Goal: Task Accomplishment & Management: Manage account settings

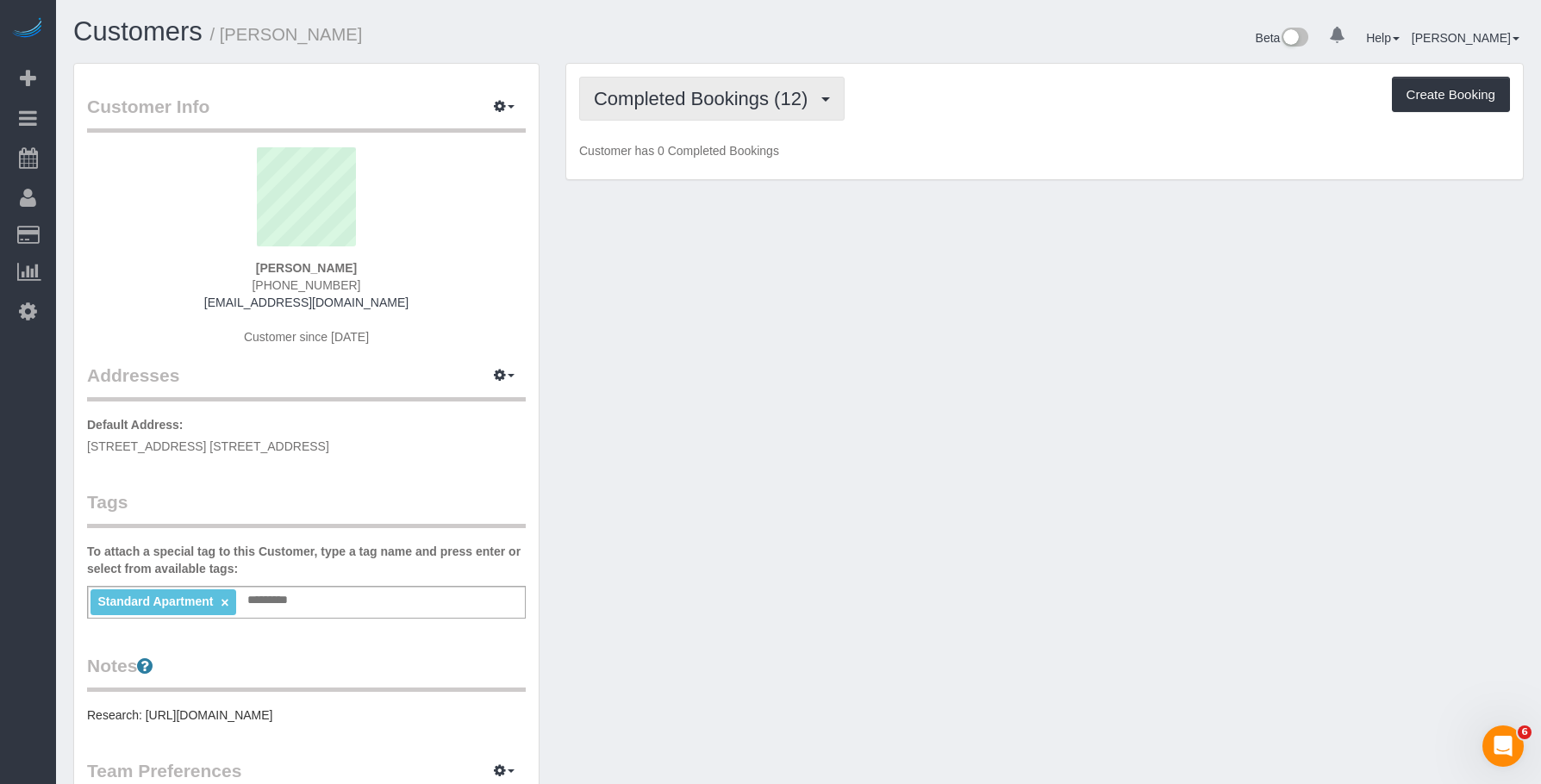
click at [723, 97] on span "Completed Bookings (12)" at bounding box center [704, 98] width 223 height 21
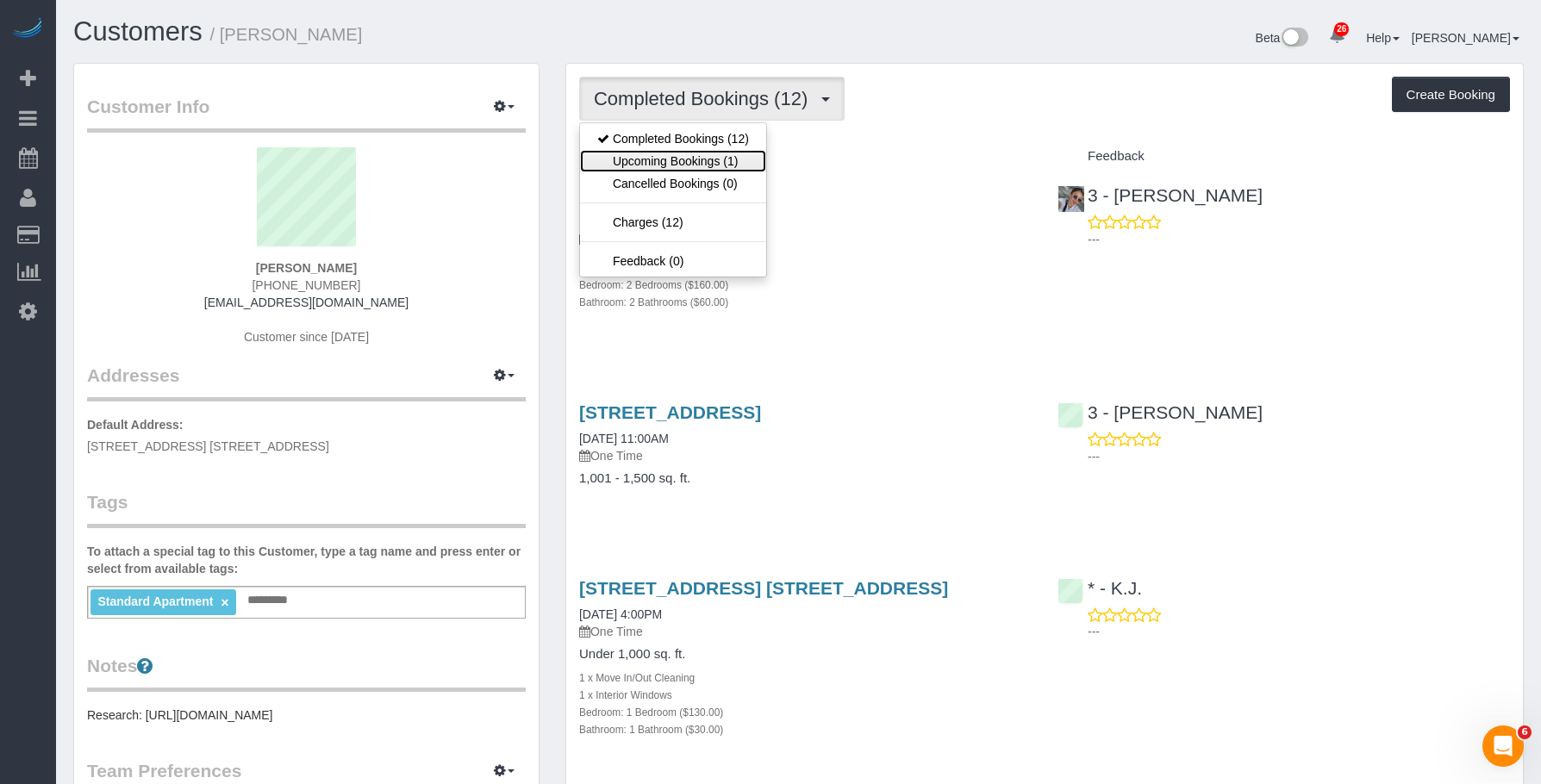
click at [714, 160] on link "Upcoming Bookings (1)" at bounding box center [673, 161] width 186 height 22
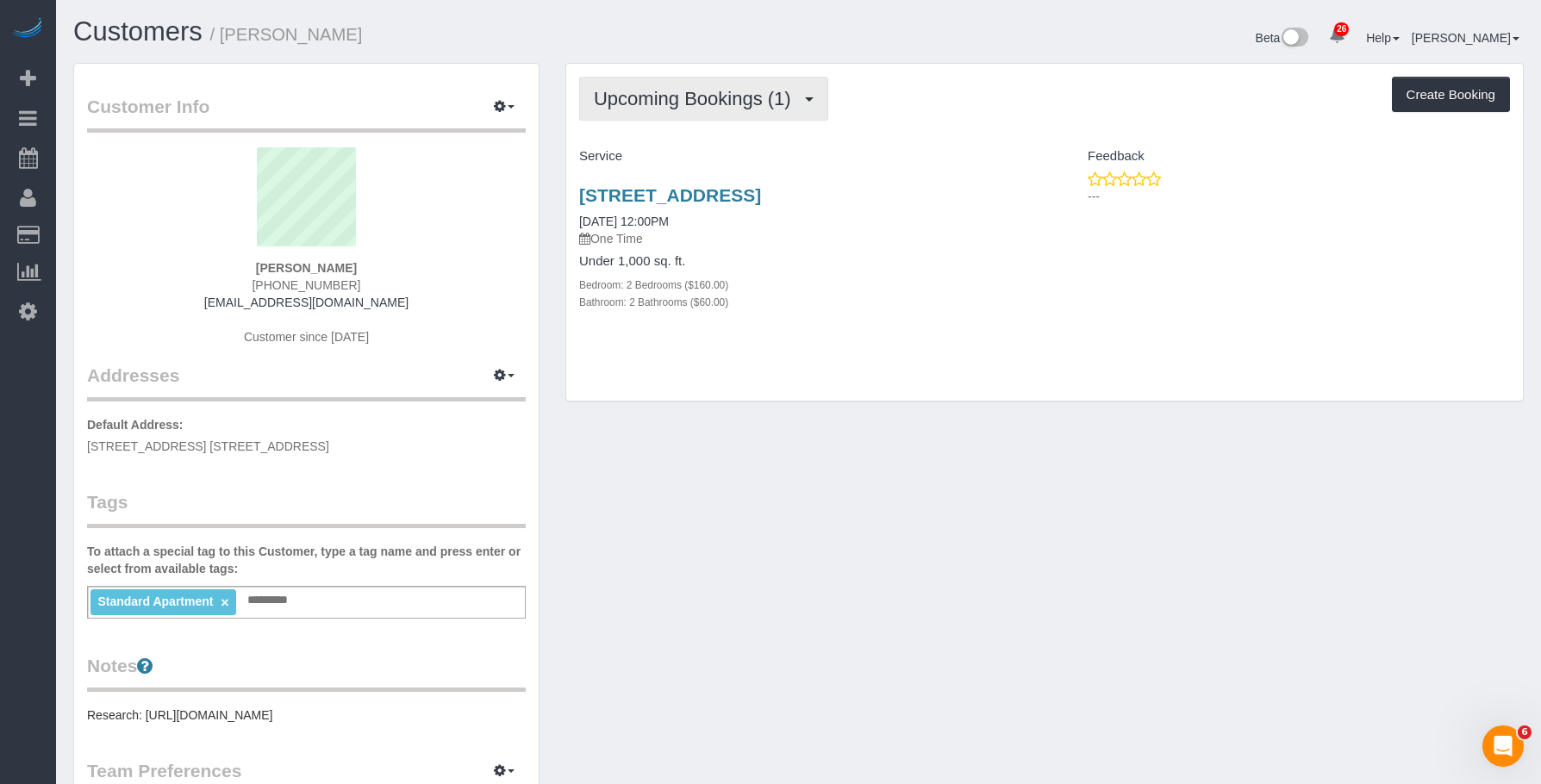
click at [710, 112] on button "Upcoming Bookings (1)" at bounding box center [703, 98] width 249 height 44
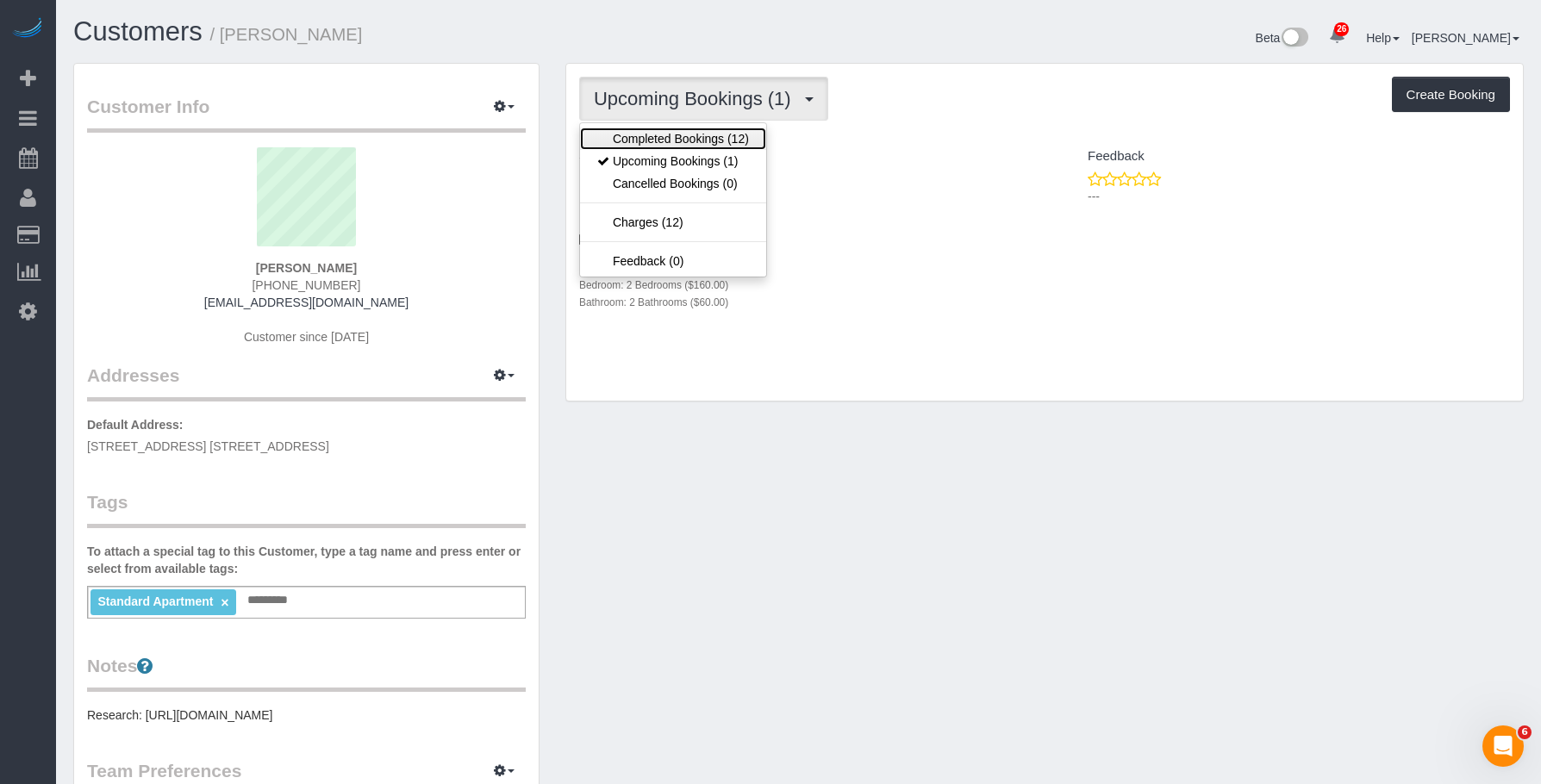
click at [683, 141] on link "Completed Bookings (12)" at bounding box center [673, 139] width 186 height 22
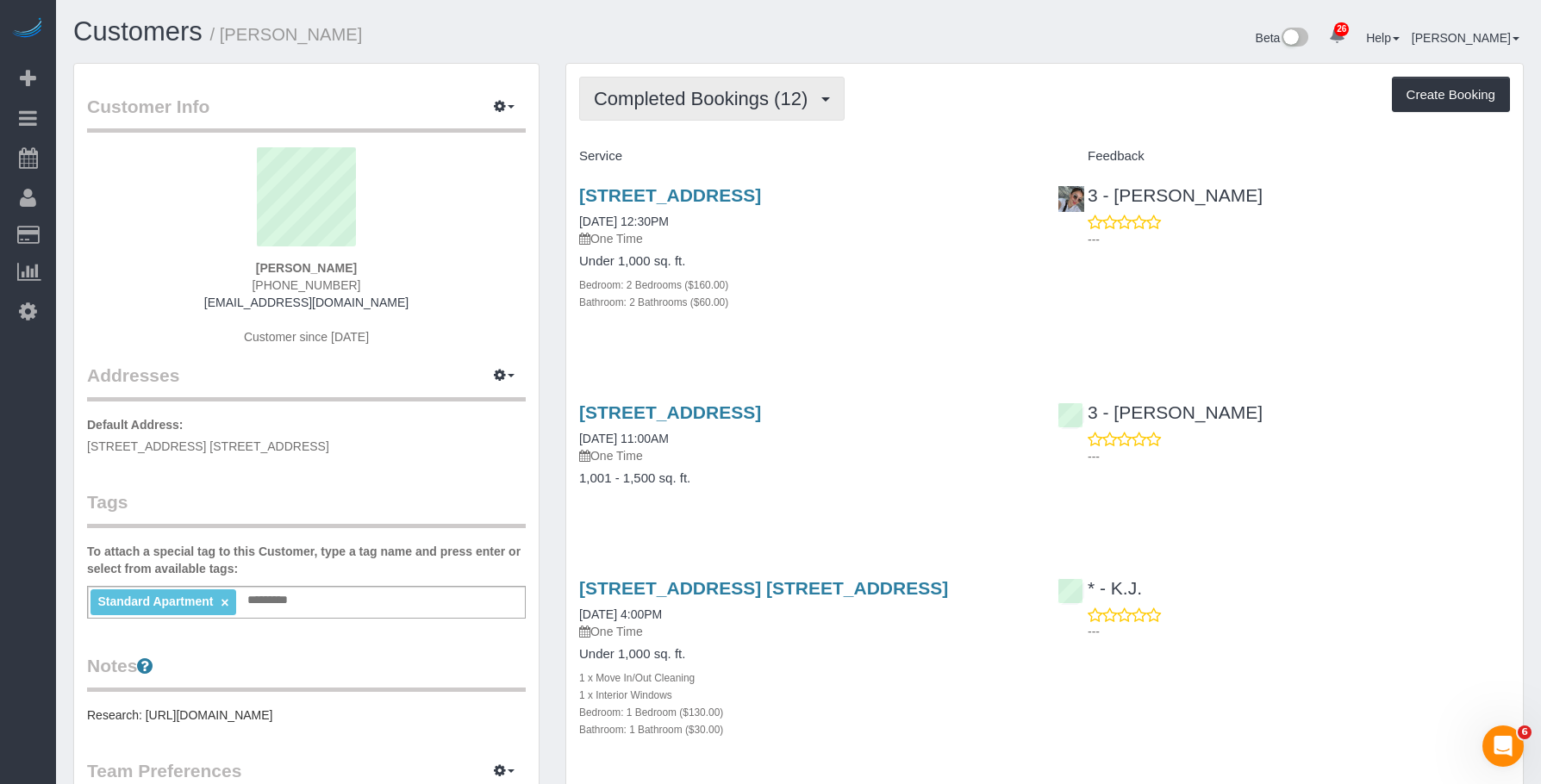
drag, startPoint x: 726, startPoint y: 98, endPoint x: 703, endPoint y: 149, distance: 55.9
click at [724, 98] on span "Completed Bookings (12)" at bounding box center [704, 98] width 223 height 21
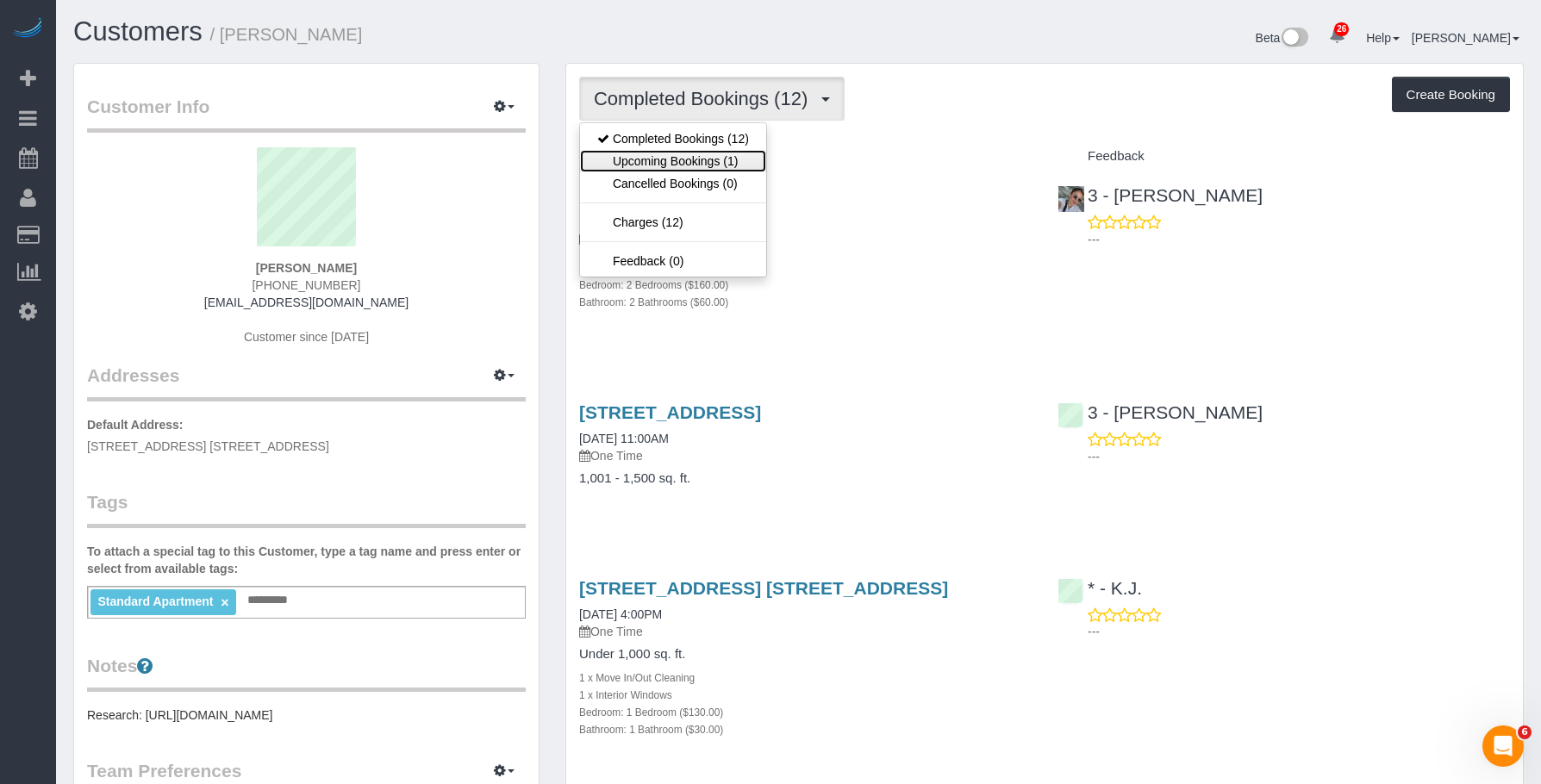
click at [697, 155] on link "Upcoming Bookings (1)" at bounding box center [673, 161] width 186 height 22
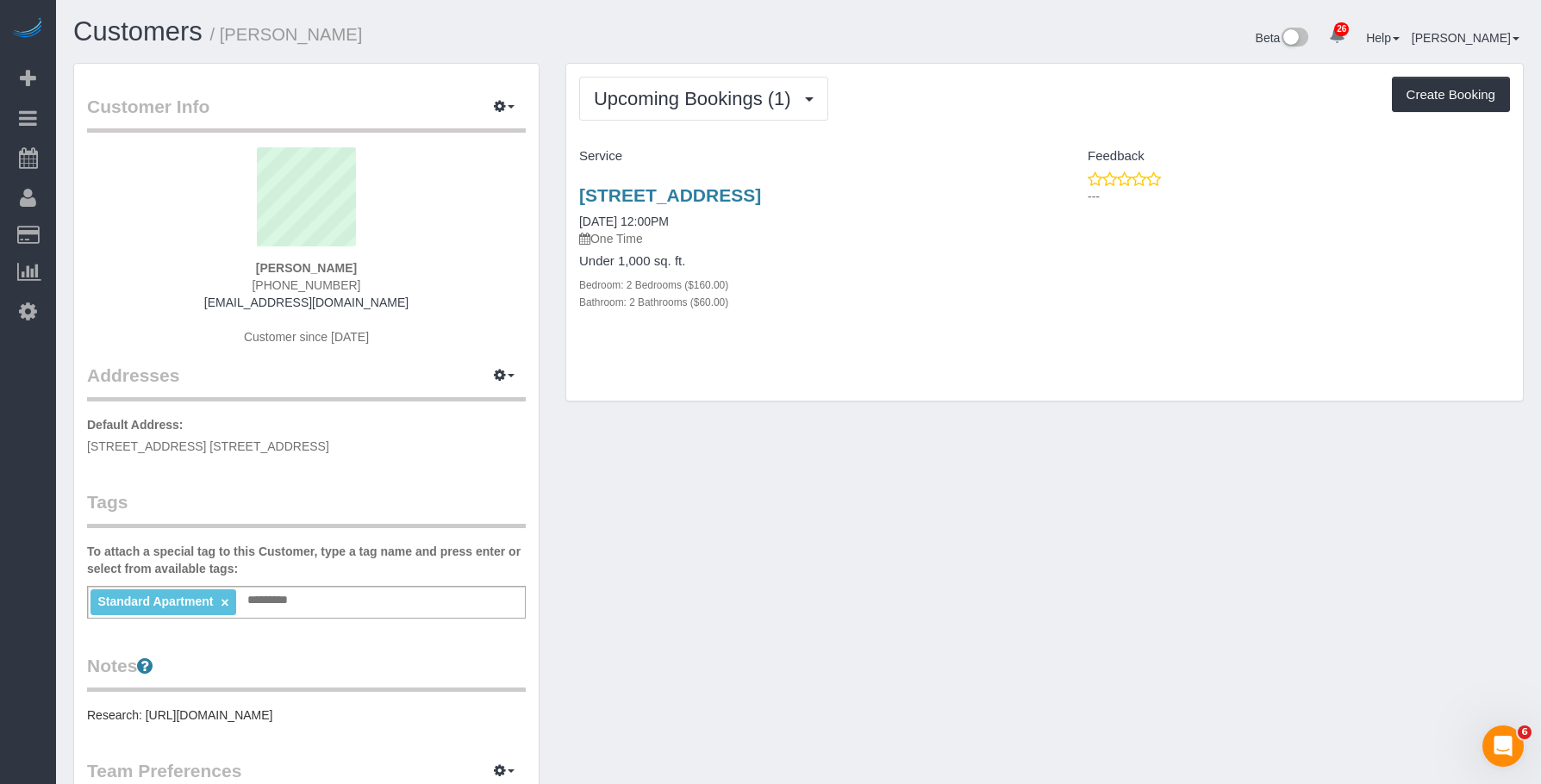
drag, startPoint x: 921, startPoint y: 269, endPoint x: 897, endPoint y: 272, distance: 24.2
click at [921, 269] on div "Under 1,000 sq. ft. Bedroom: 2 Bedrooms ($160.00) Bathroom: 2 Bathrooms ($60.00)" at bounding box center [806, 282] width 453 height 56
drag, startPoint x: 568, startPoint y: 191, endPoint x: 1043, endPoint y: 185, distance: 475.0
click at [1043, 185] on div "[STREET_ADDRESS] [DATE] 12:00PM One Time Under 1,000 sq. ft. Bedroom: 2 Bedroom…" at bounding box center [1044, 257] width 957 height 174
click at [993, 269] on div "Under 1,000 sq. ft. Bedroom: 2 Bedrooms ($160.00) Bathroom: 2 Bathrooms ($60.00)" at bounding box center [806, 282] width 453 height 56
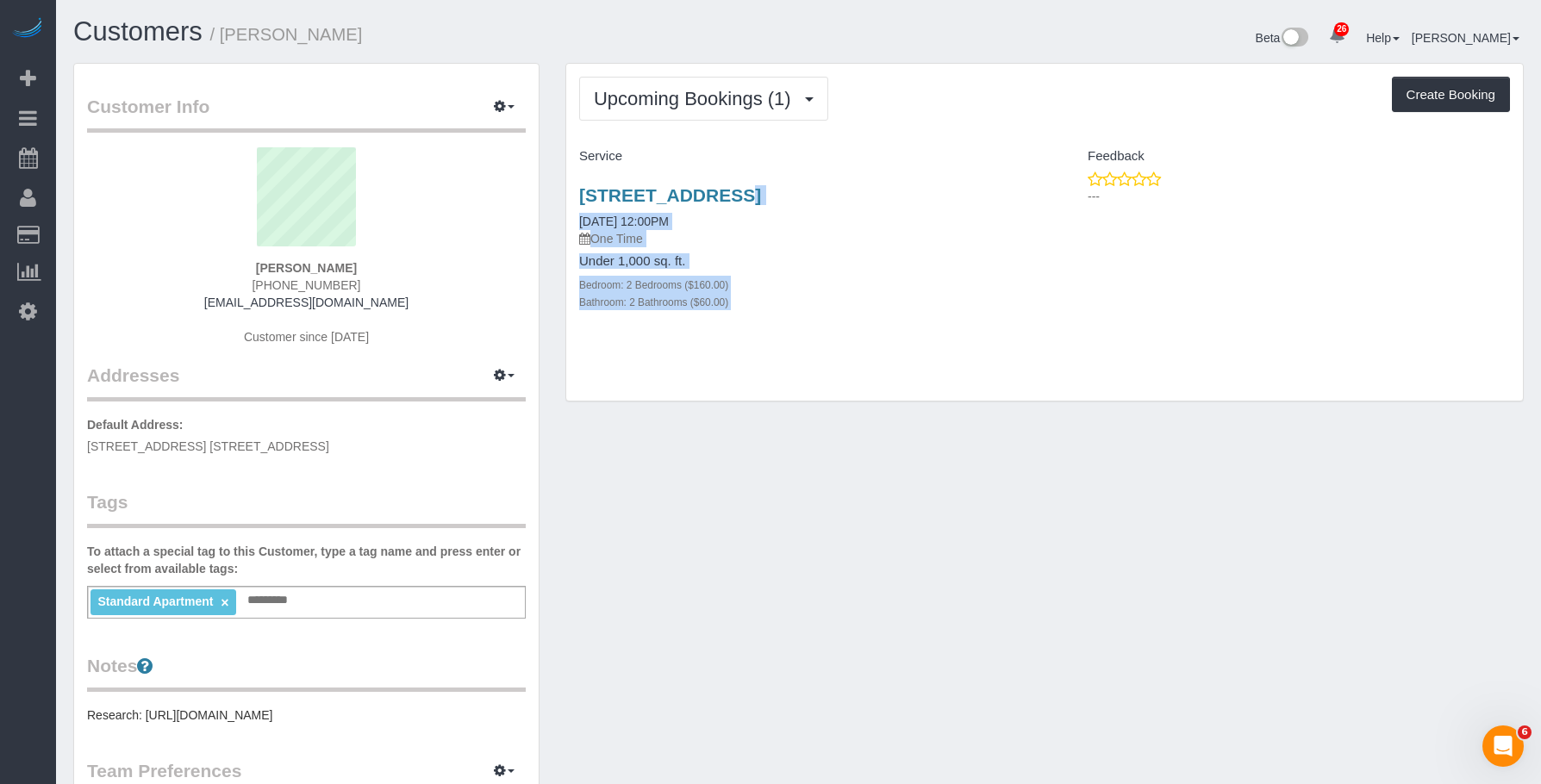
drag, startPoint x: 568, startPoint y: 188, endPoint x: 1045, endPoint y: 182, distance: 477.0
click at [1045, 182] on div "[STREET_ADDRESS] [DATE] 12:00PM One Time Under 1,000 sq. ft. Bedroom: 2 Bedroom…" at bounding box center [1044, 257] width 957 height 174
click at [984, 264] on h4 "Under 1,000 sq. ft." at bounding box center [806, 262] width 453 height 15
drag, startPoint x: 568, startPoint y: 189, endPoint x: 1045, endPoint y: 189, distance: 477.0
click at [1045, 189] on div "[STREET_ADDRESS] [DATE] 12:00PM One Time Under 1,000 sq. ft. Bedroom: 2 Bedroom…" at bounding box center [1044, 257] width 957 height 174
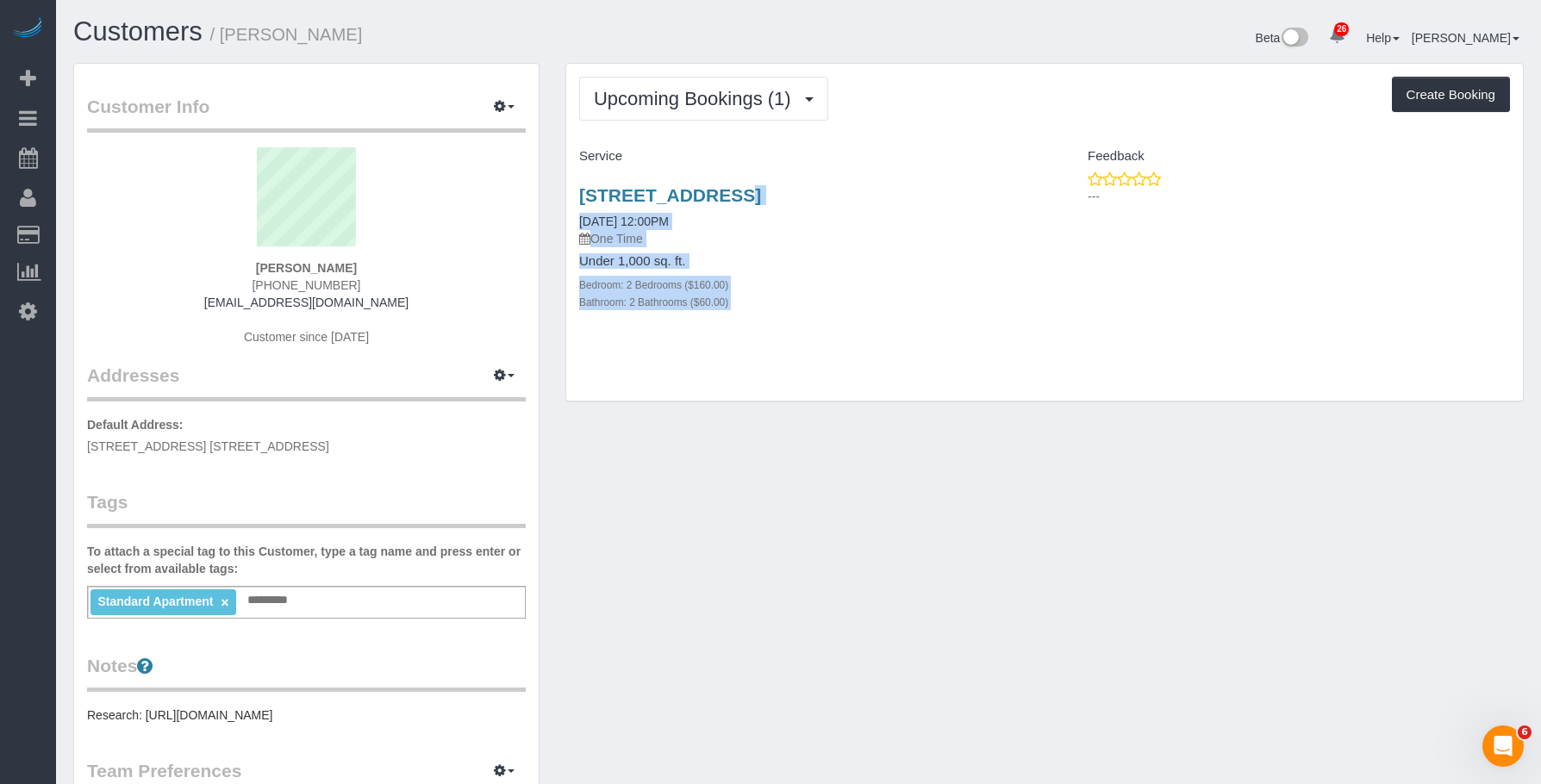
click at [973, 250] on div "[STREET_ADDRESS] [DATE] 12:00PM One Time Under 1,000 sq. ft. Bedroom: 2 Bedroom…" at bounding box center [805, 257] width 478 height 174
drag, startPoint x: 571, startPoint y: 190, endPoint x: 1027, endPoint y: 187, distance: 456.0
click at [1027, 187] on div "[STREET_ADDRESS] [DATE] 12:00PM One Time Under 1,000 sq. ft. Bedroom: 2 Bedroom…" at bounding box center [805, 257] width 478 height 174
copy link "[STREET_ADDRESS]"
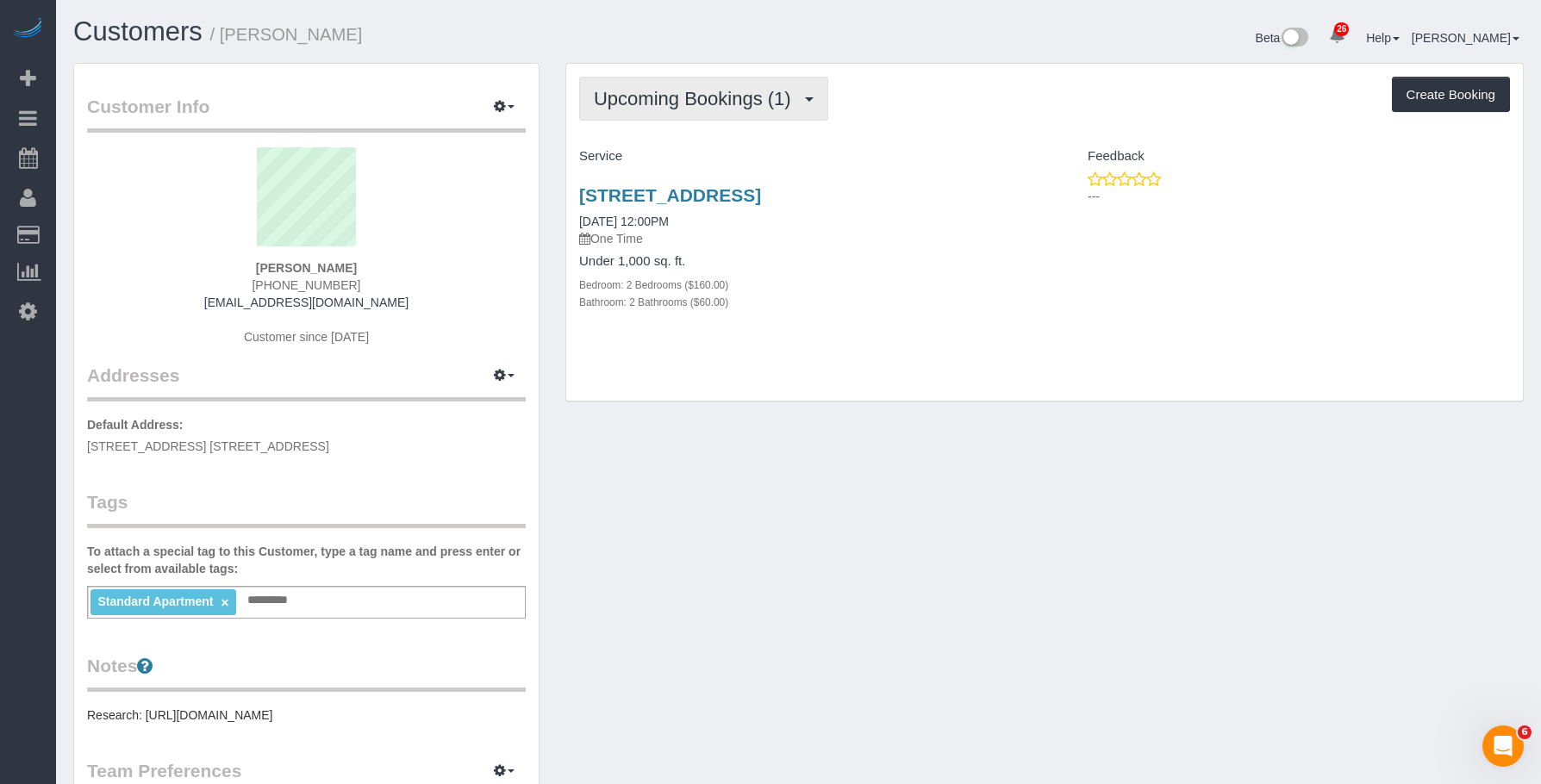
click at [674, 82] on button "Upcoming Bookings (1)" at bounding box center [703, 98] width 249 height 44
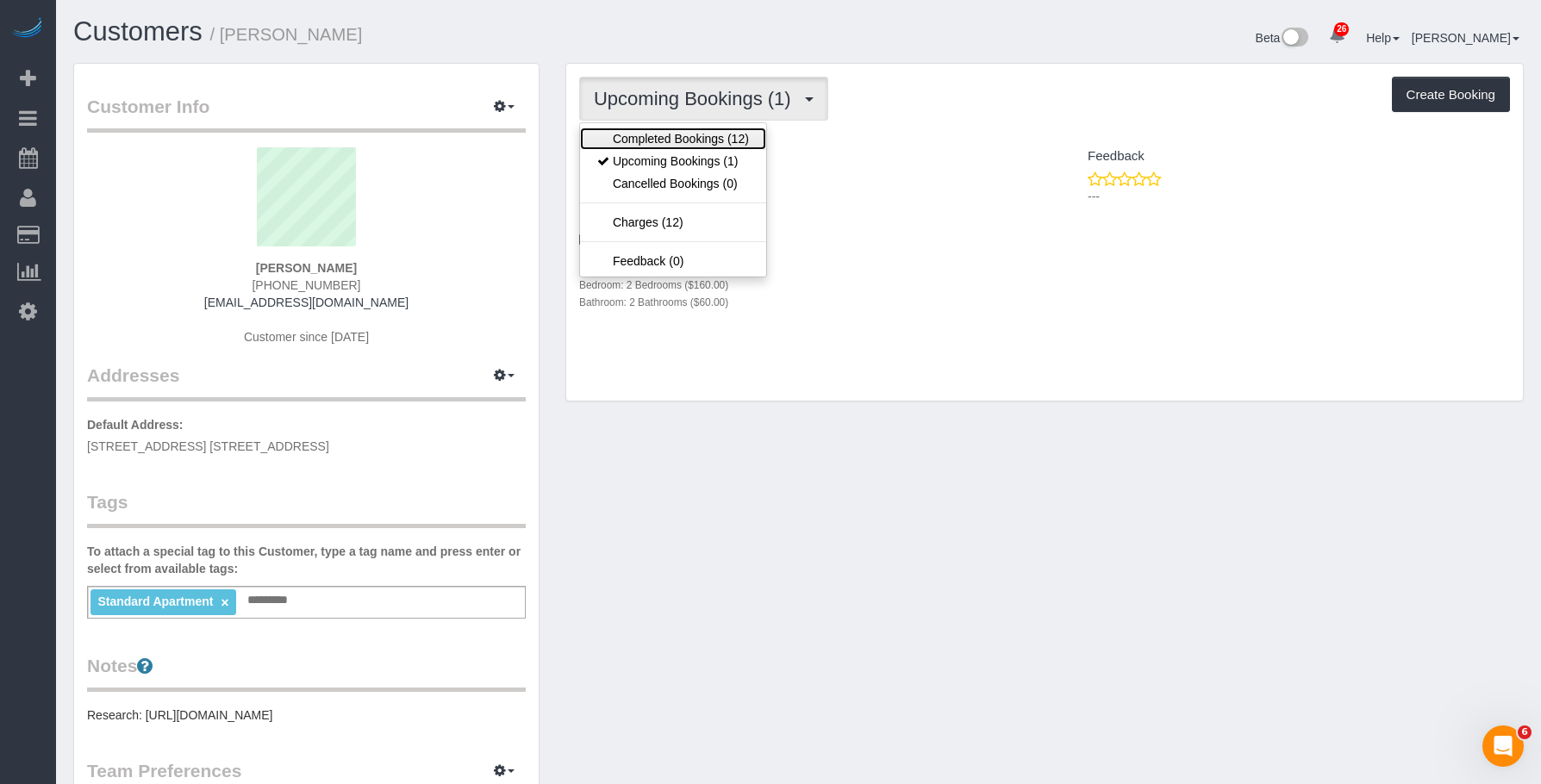
click at [651, 143] on link "Completed Bookings (12)" at bounding box center [673, 139] width 186 height 22
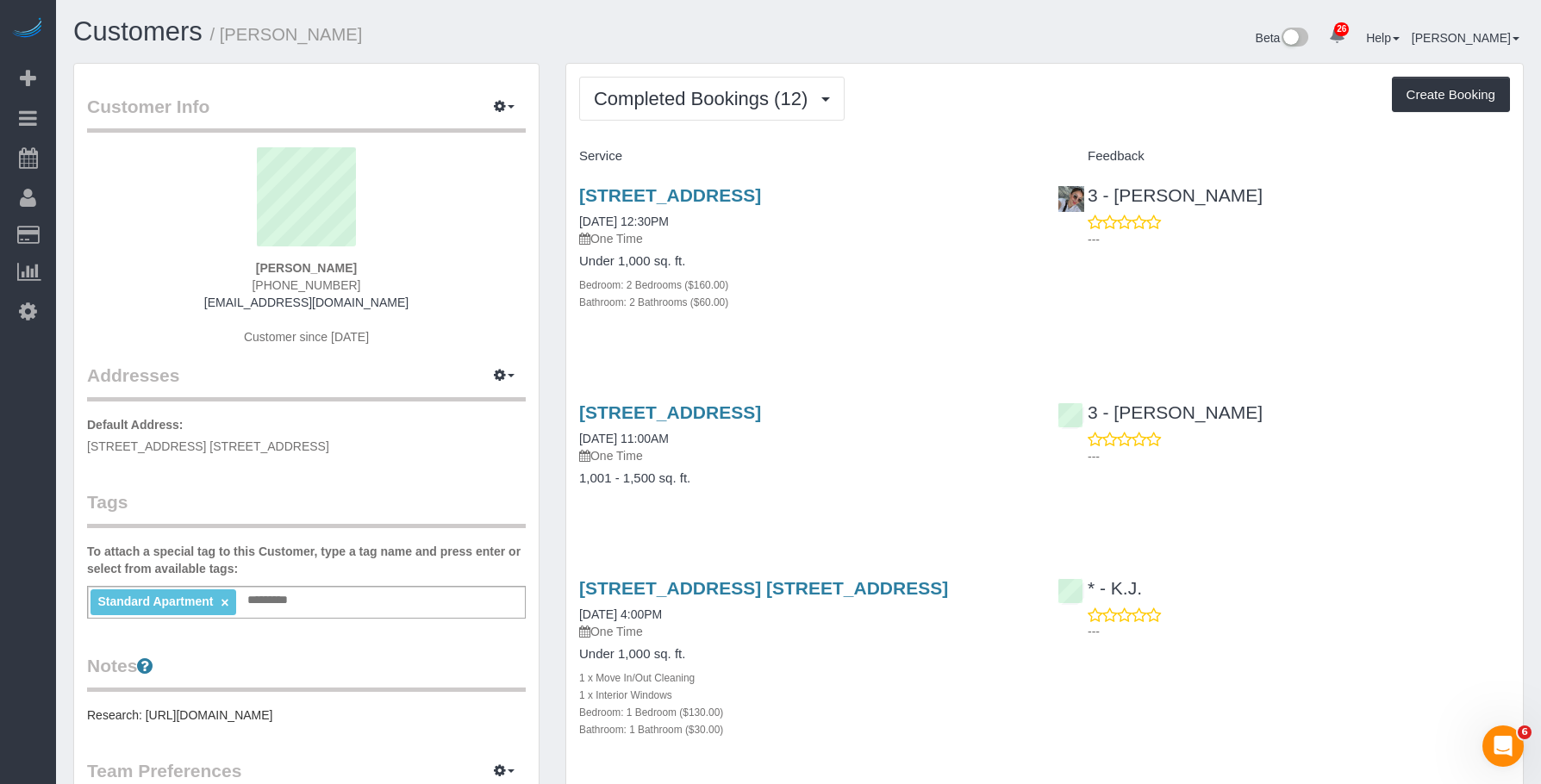
click at [961, 235] on p "One Time" at bounding box center [806, 238] width 453 height 17
drag, startPoint x: 724, startPoint y: 92, endPoint x: 707, endPoint y: 155, distance: 65.3
click at [723, 91] on span "Completed Bookings (12)" at bounding box center [704, 98] width 223 height 21
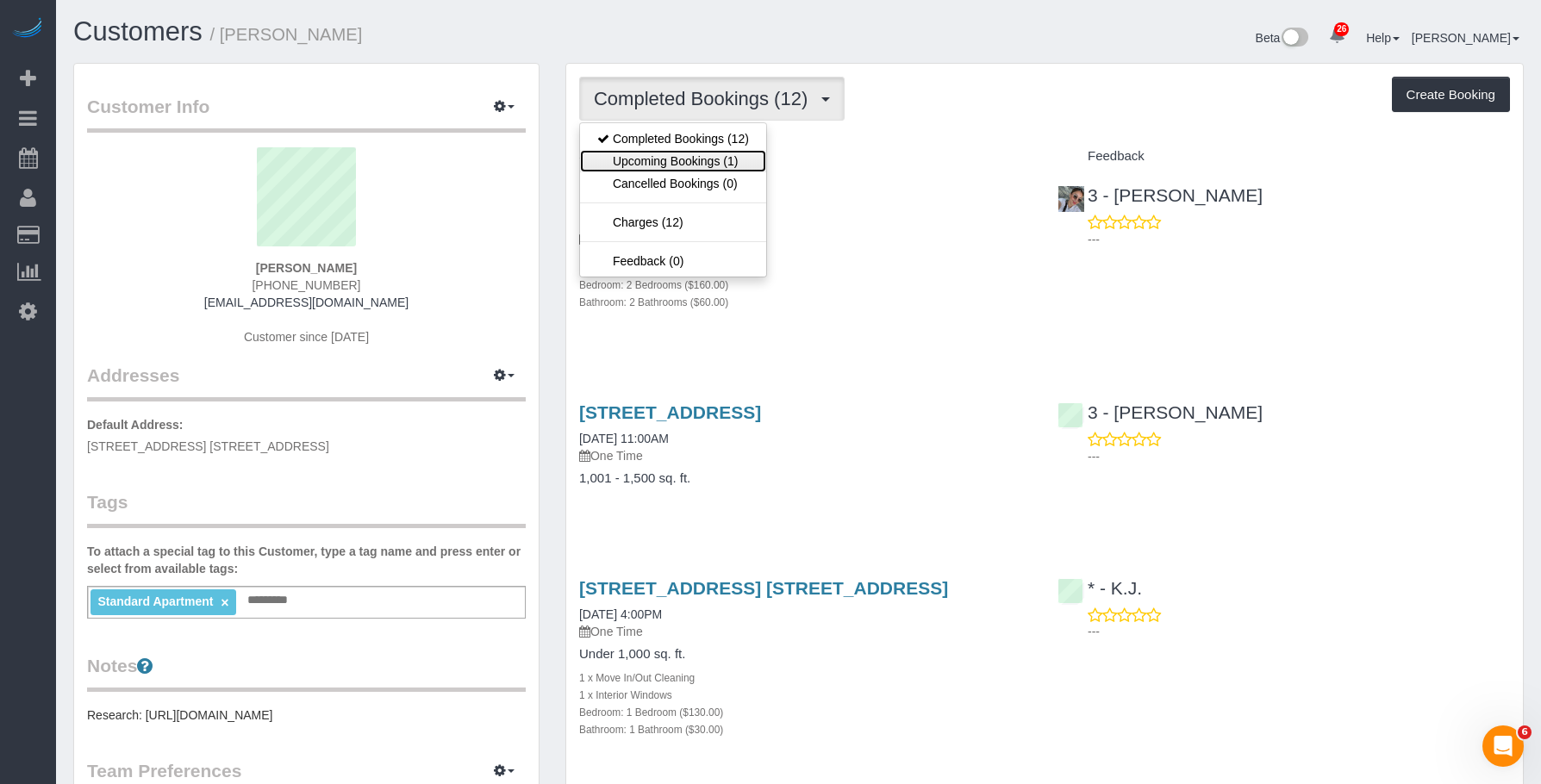
click at [706, 155] on link "Upcoming Bookings (1)" at bounding box center [673, 161] width 186 height 22
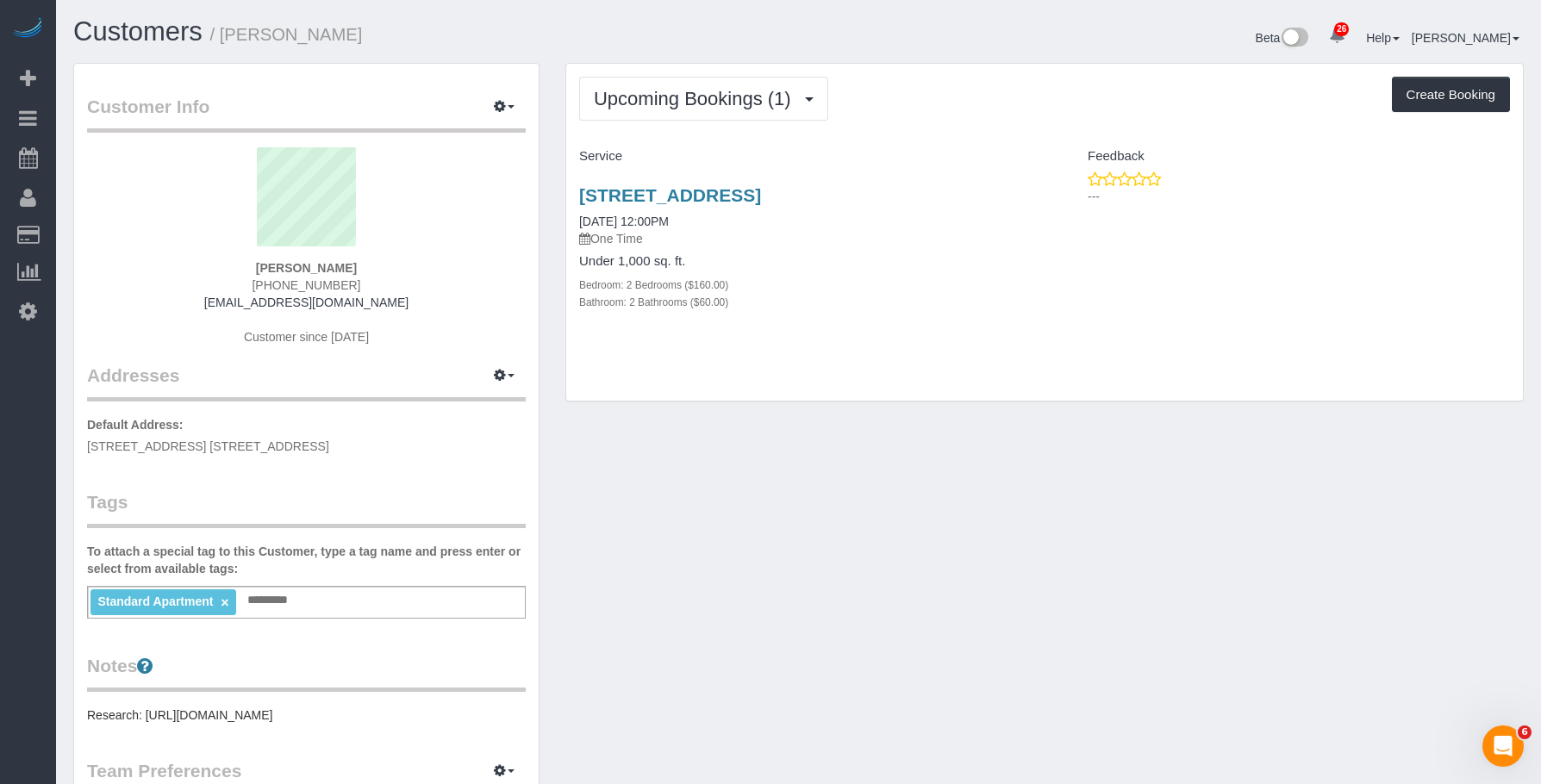
drag, startPoint x: 568, startPoint y: 189, endPoint x: 1161, endPoint y: 6, distance: 620.6
click at [1038, 201] on div "[STREET_ADDRESS] [DATE] 12:00PM One Time Under 1,000 sq. ft. Bedroom: 2 Bedroom…" at bounding box center [805, 257] width 478 height 174
copy link "[STREET_ADDRESS]"
click at [773, 162] on h4 "Service" at bounding box center [806, 156] width 453 height 15
click at [907, 309] on div "Bathroom: 2 Bathrooms ($60.00)" at bounding box center [806, 301] width 453 height 17
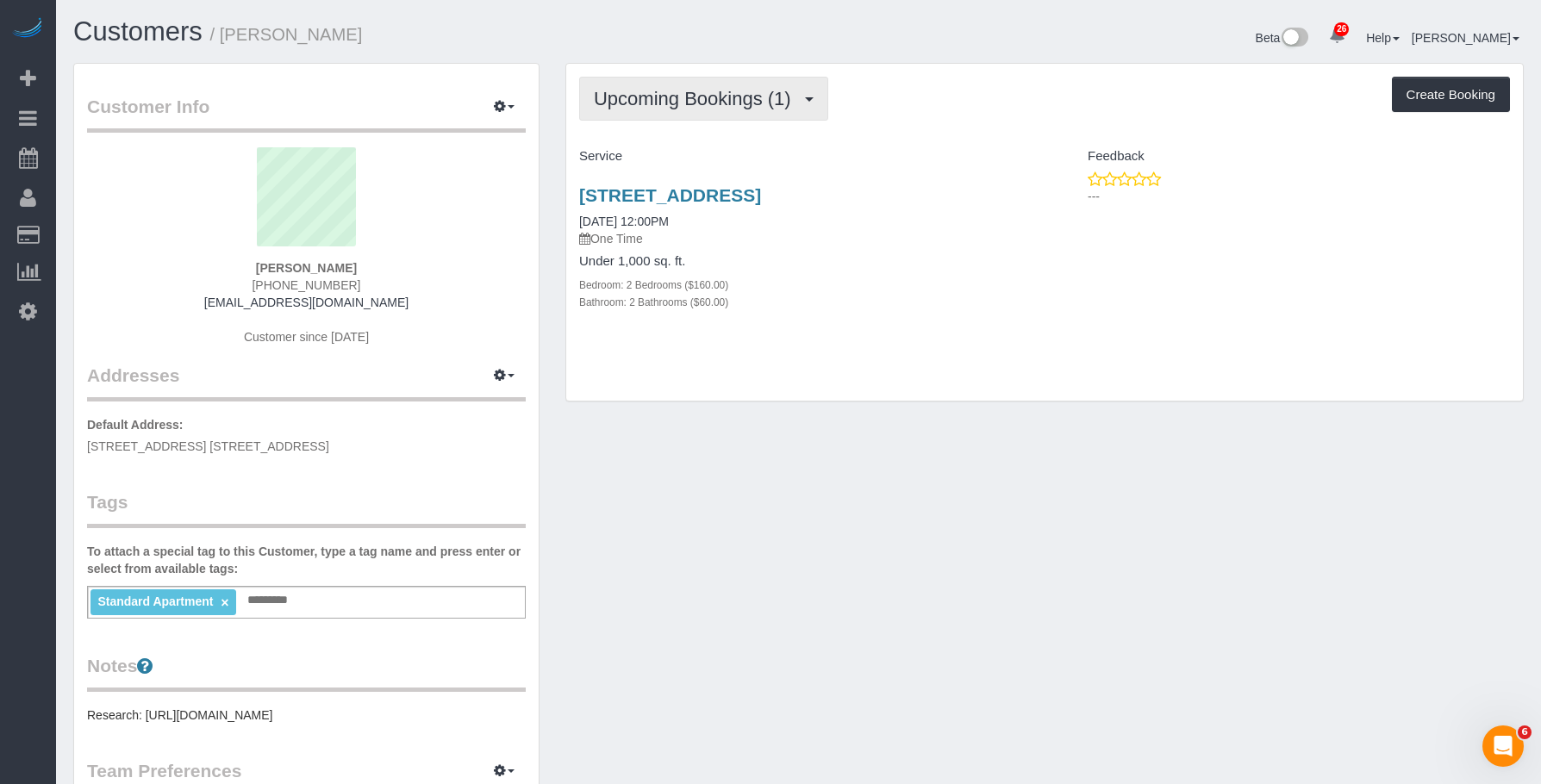
click at [735, 115] on button "Upcoming Bookings (1)" at bounding box center [703, 98] width 249 height 44
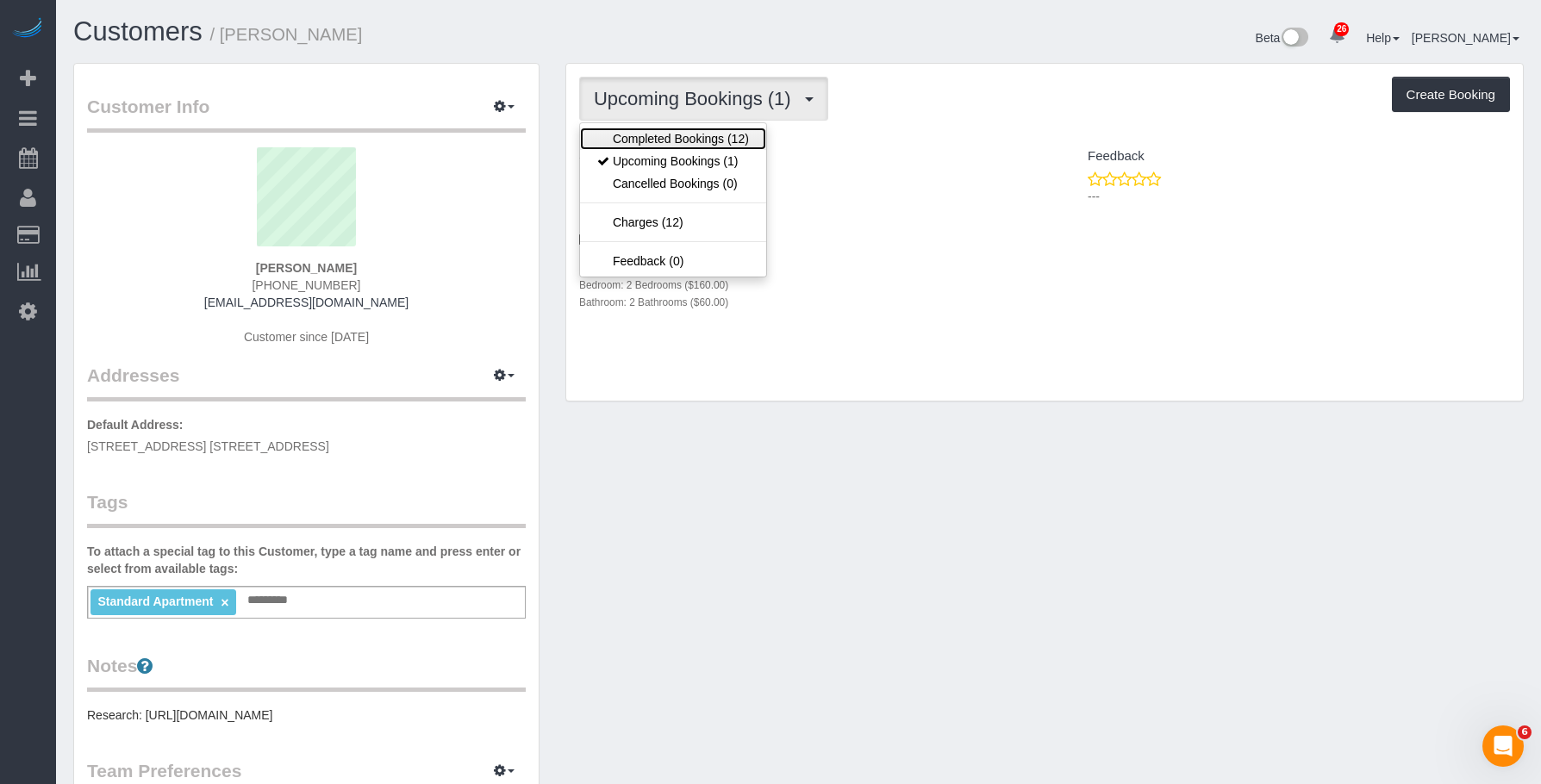
click at [719, 134] on link "Completed Bookings (12)" at bounding box center [673, 139] width 186 height 22
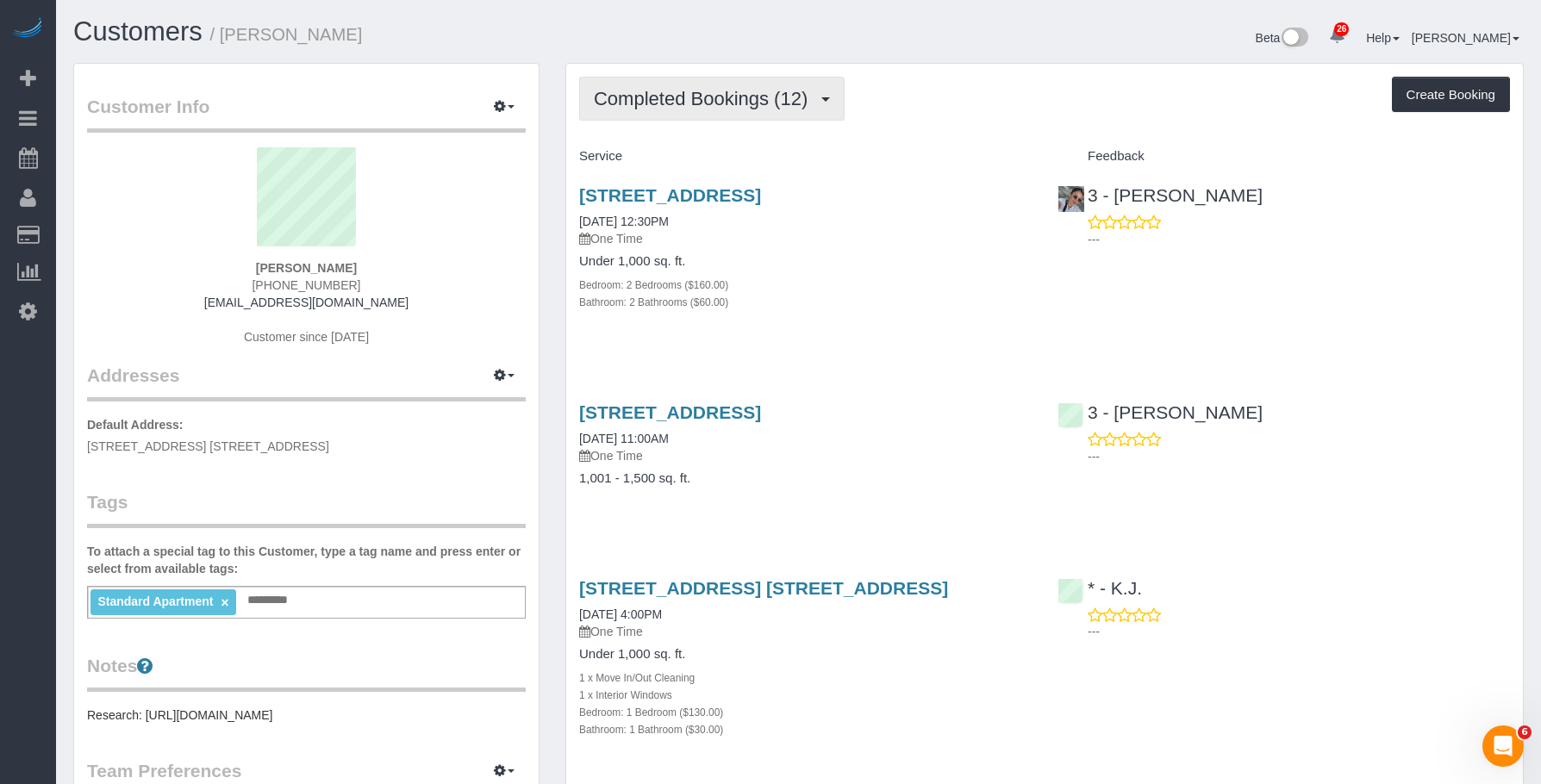
click at [737, 100] on span "Completed Bookings (12)" at bounding box center [704, 98] width 223 height 21
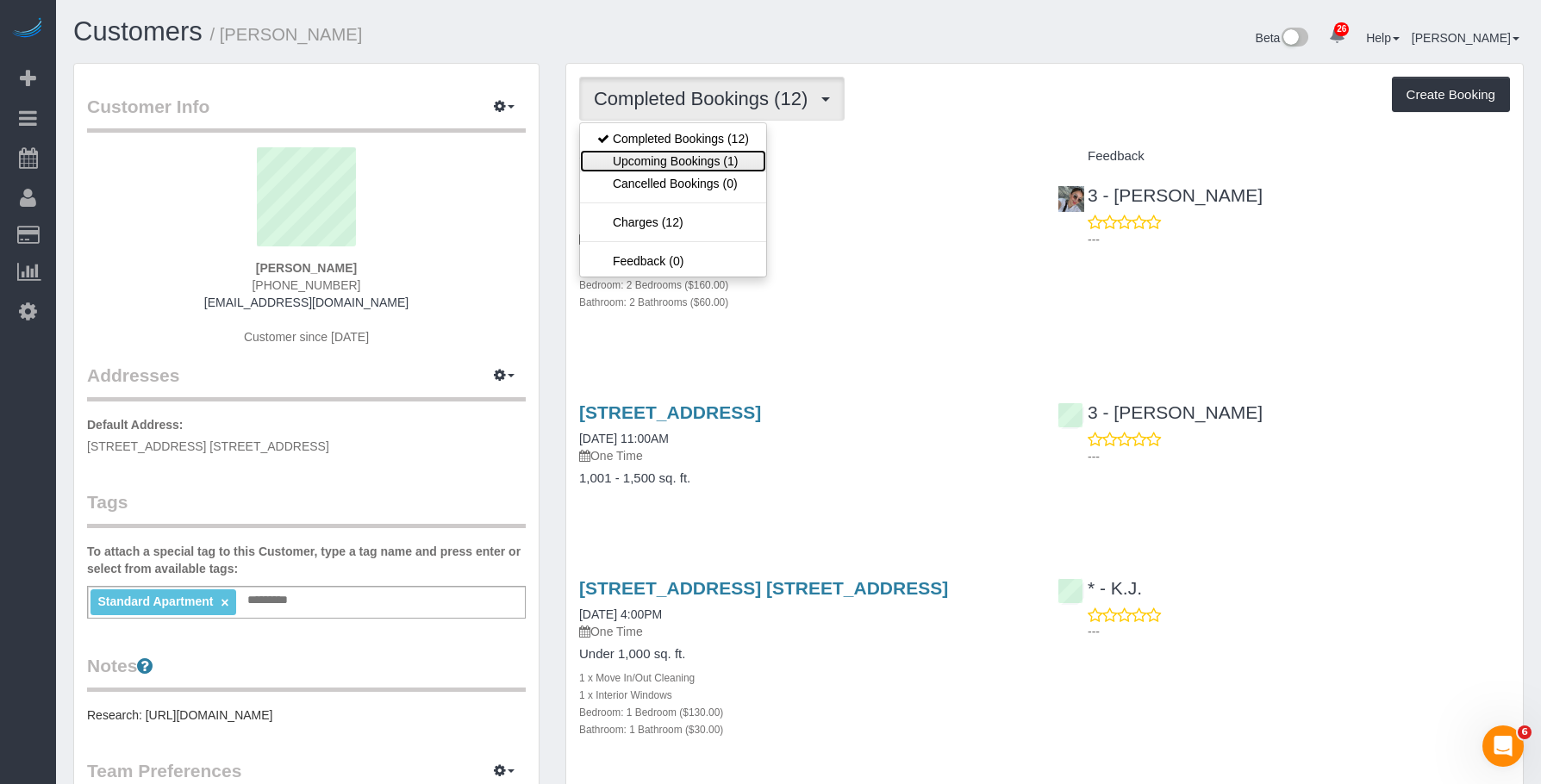
click at [701, 163] on link "Upcoming Bookings (1)" at bounding box center [673, 161] width 186 height 22
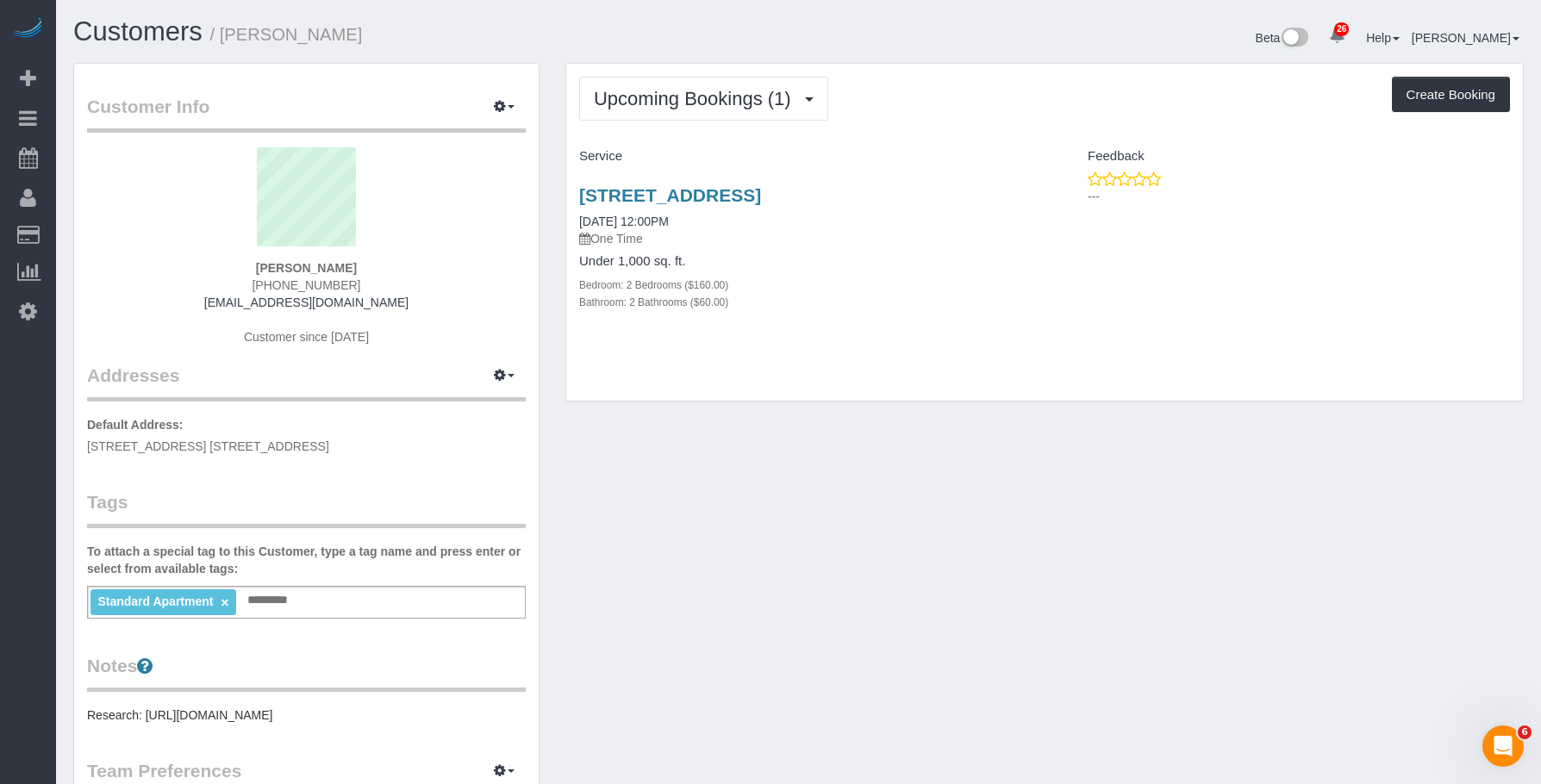
drag, startPoint x: 890, startPoint y: 237, endPoint x: 921, endPoint y: 201, distance: 47.5
click at [891, 237] on p "One Time" at bounding box center [806, 238] width 453 height 17
click at [761, 194] on link "[STREET_ADDRESS]" at bounding box center [670, 195] width 182 height 20
drag, startPoint x: 224, startPoint y: 36, endPoint x: 266, endPoint y: 101, distance: 77.4
click at [419, 33] on h1 "Customers / [PERSON_NAME]" at bounding box center [430, 31] width 713 height 29
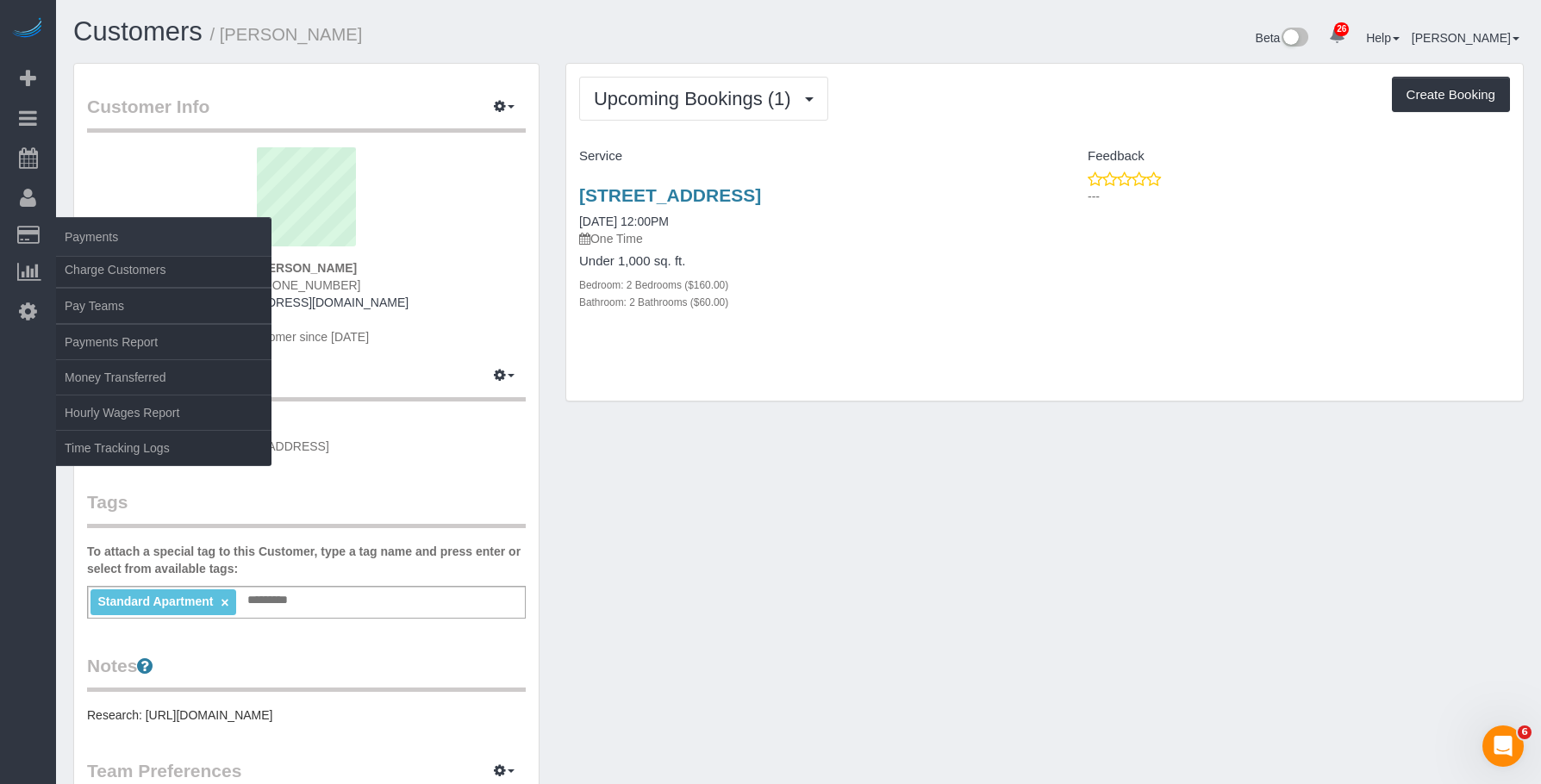
copy small "[PERSON_NAME]"
click at [102, 272] on link "Charge Customers" at bounding box center [163, 269] width 215 height 34
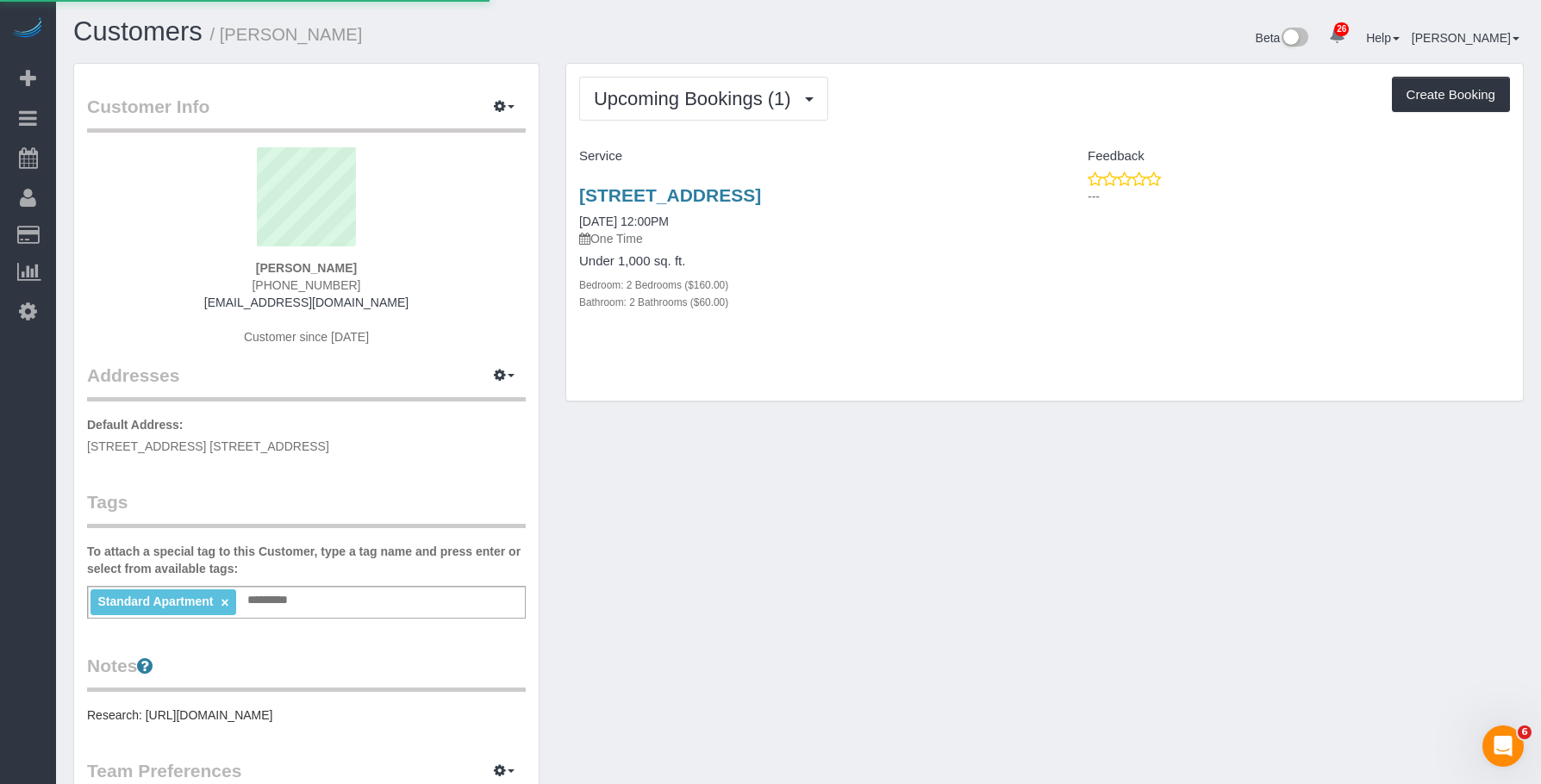
select select
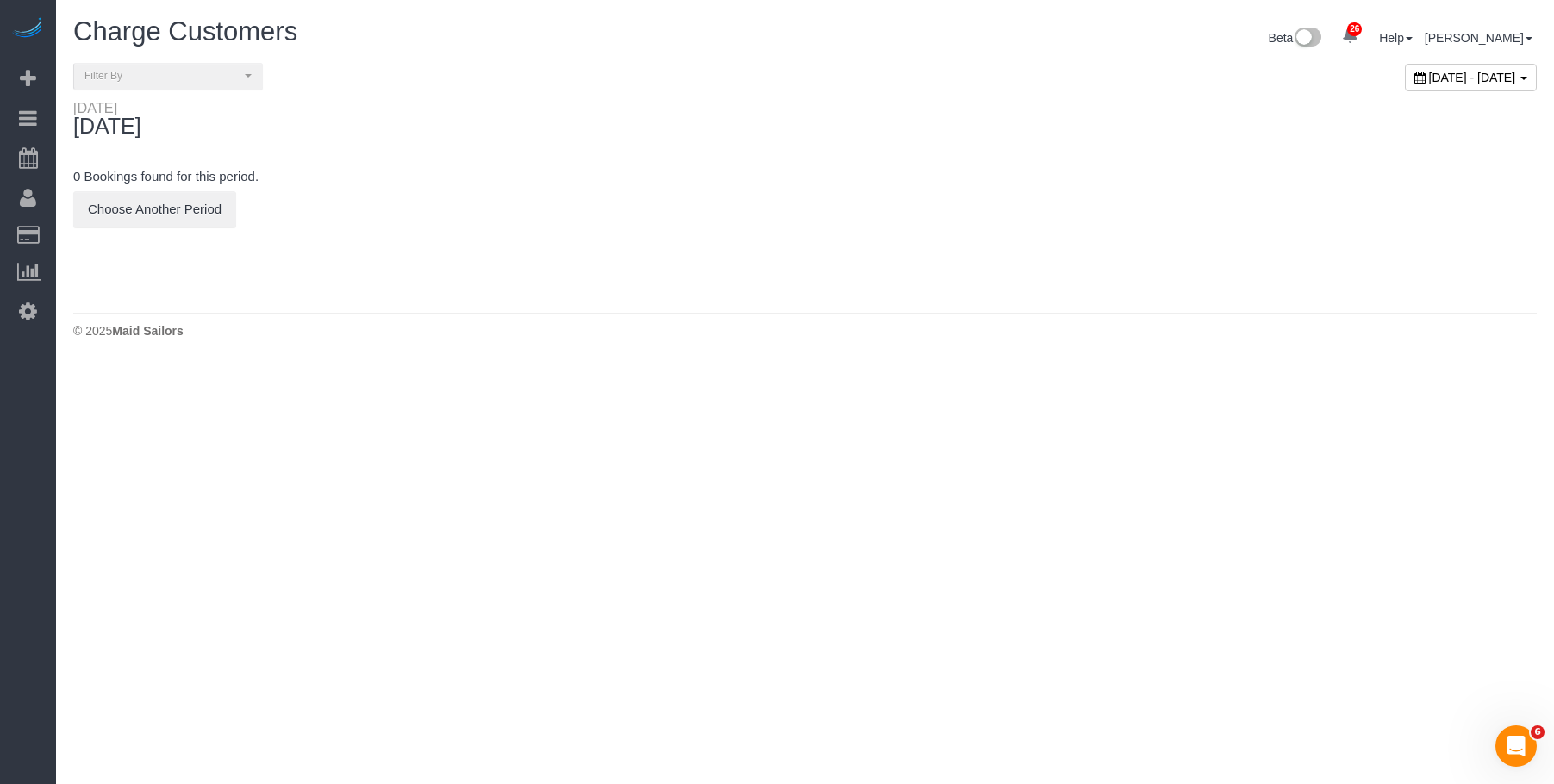
click at [1437, 71] on span "[DATE] - [DATE]" at bounding box center [1472, 77] width 87 height 14
type input "**********"
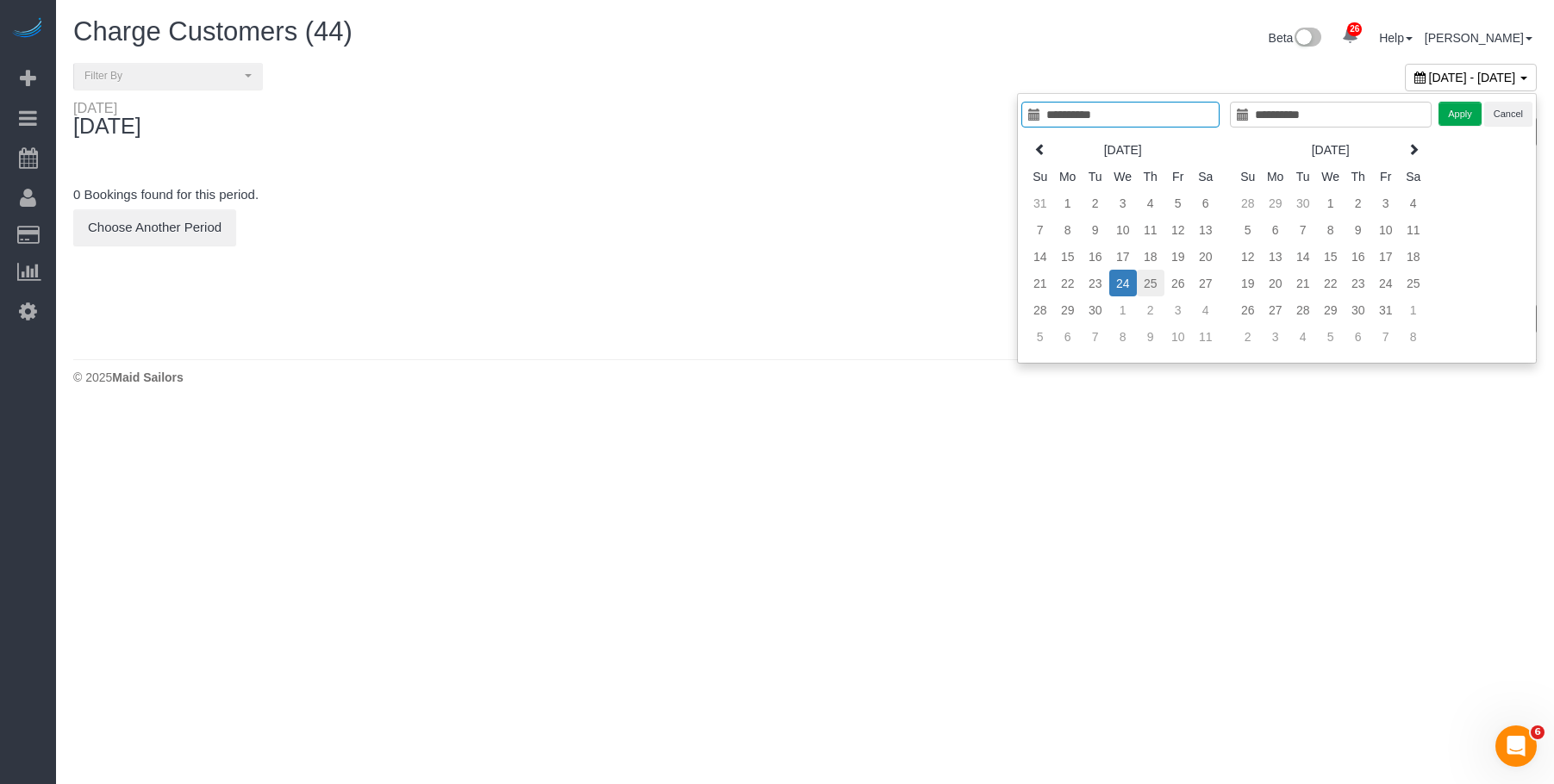
type input "**********"
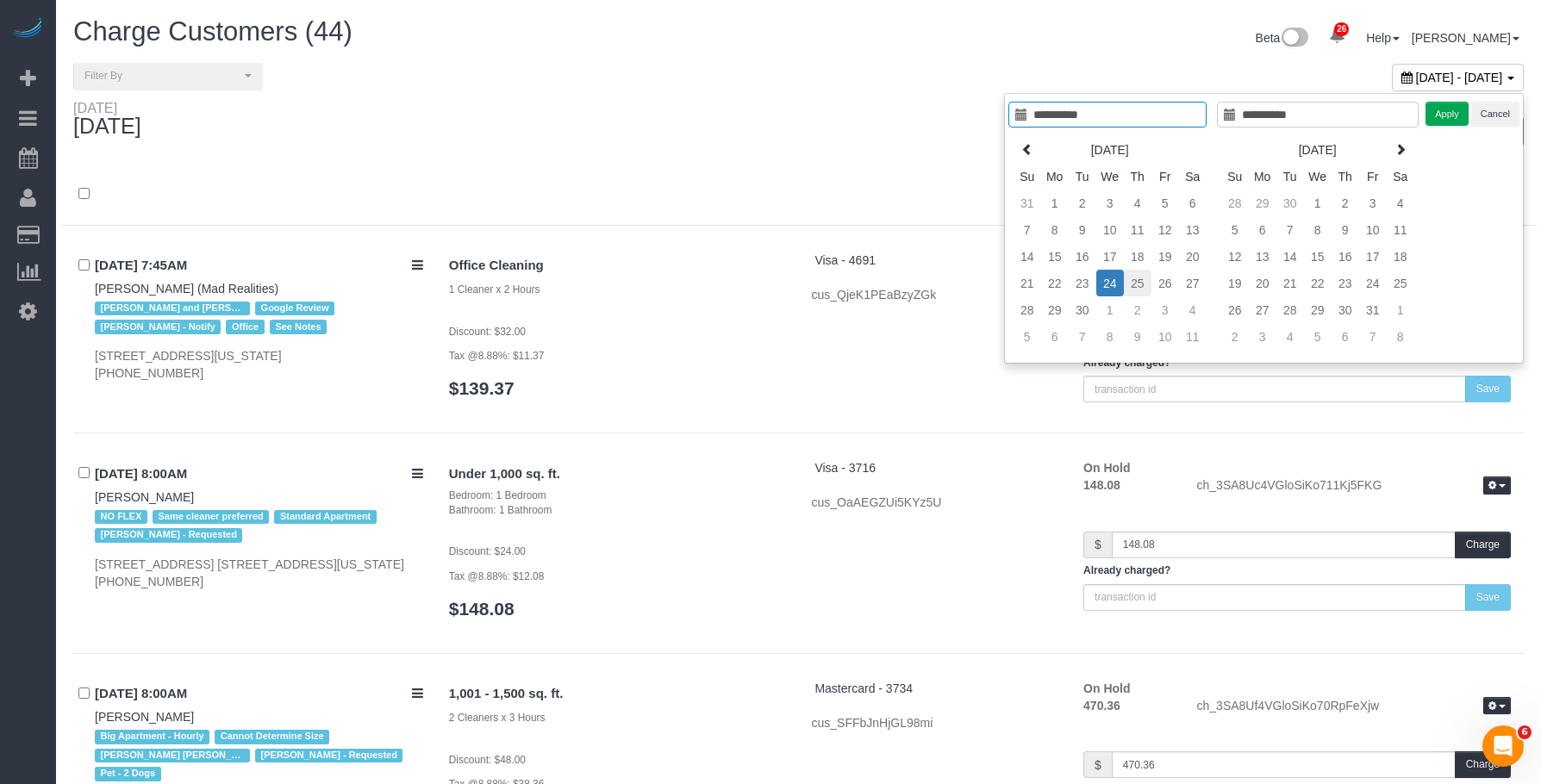
click at [1132, 281] on td "25" at bounding box center [1138, 282] width 28 height 27
type input "**********"
click at [1132, 281] on td "25" at bounding box center [1138, 282] width 28 height 27
type input "**********"
click at [1439, 117] on button "Apply" at bounding box center [1447, 114] width 43 height 25
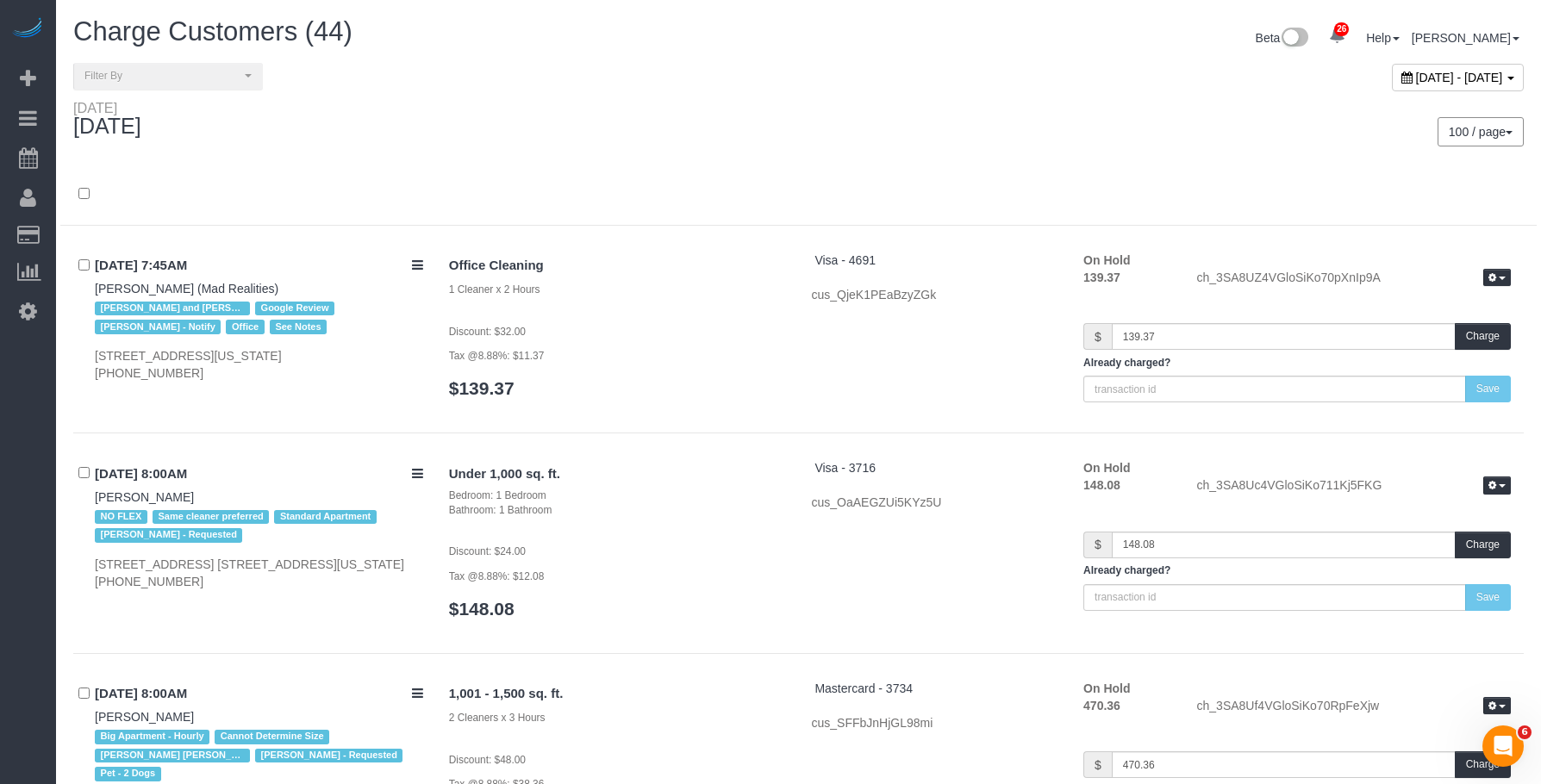
click at [904, 128] on div "100 / page 10 / page 20 / page 30 / page 40 / page 50 / page 100 / page" at bounding box center [1167, 131] width 713 height 29
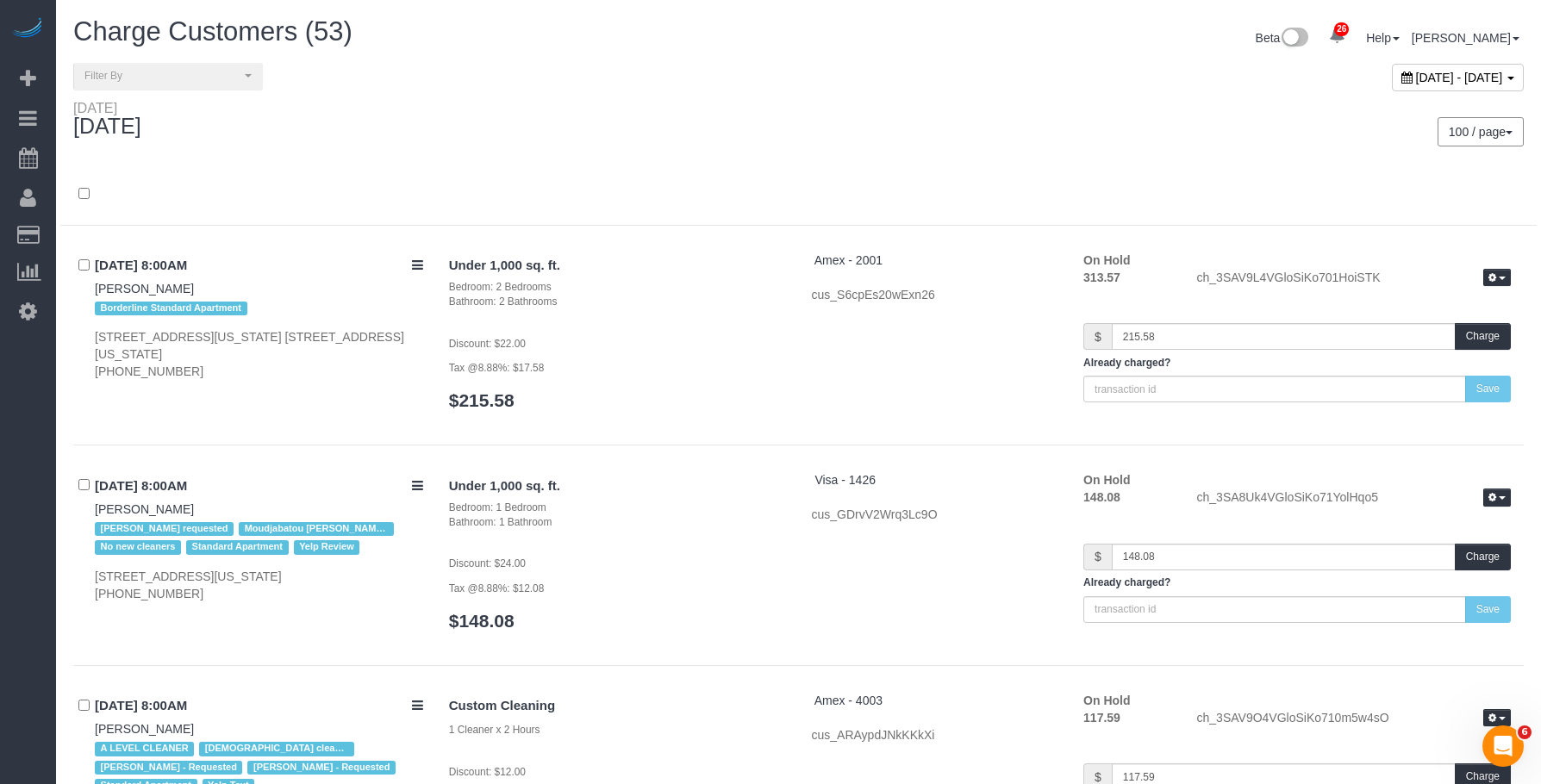
scroll to position [9474, 0]
